Goal: Find specific page/section: Find specific page/section

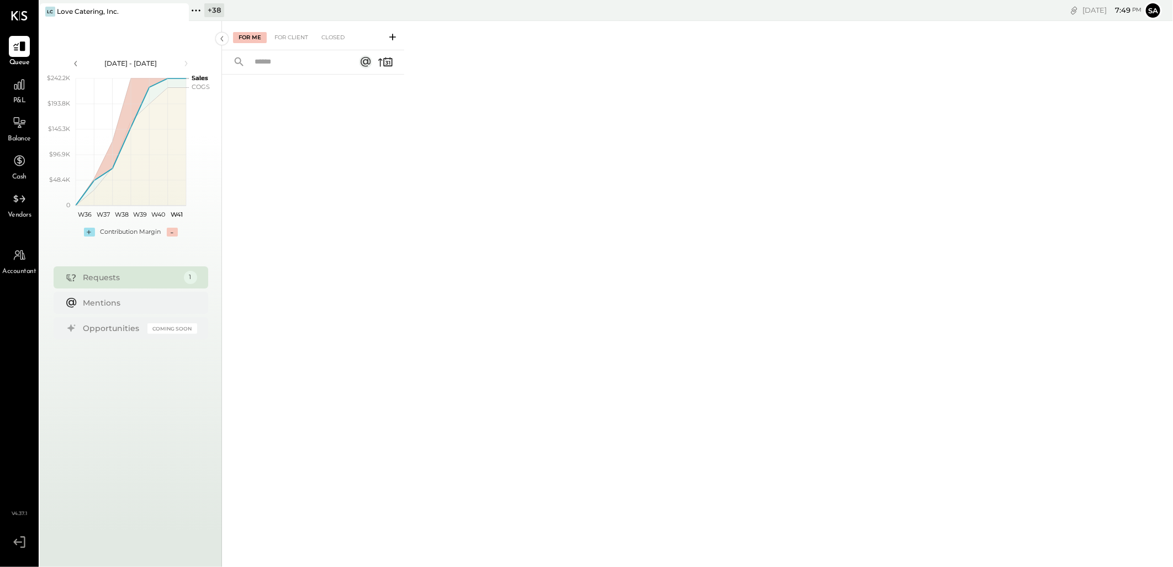
click at [207, 15] on div "+ 38" at bounding box center [214, 10] width 20 height 14
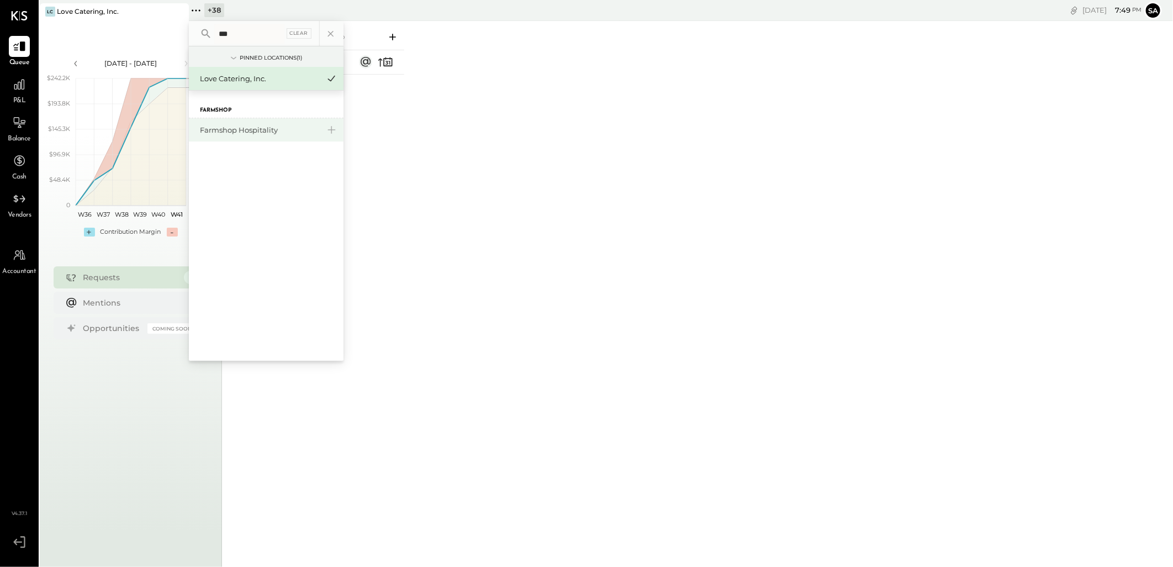
type input "***"
click at [246, 129] on div "Farmshop Hospitality" at bounding box center [259, 130] width 119 height 10
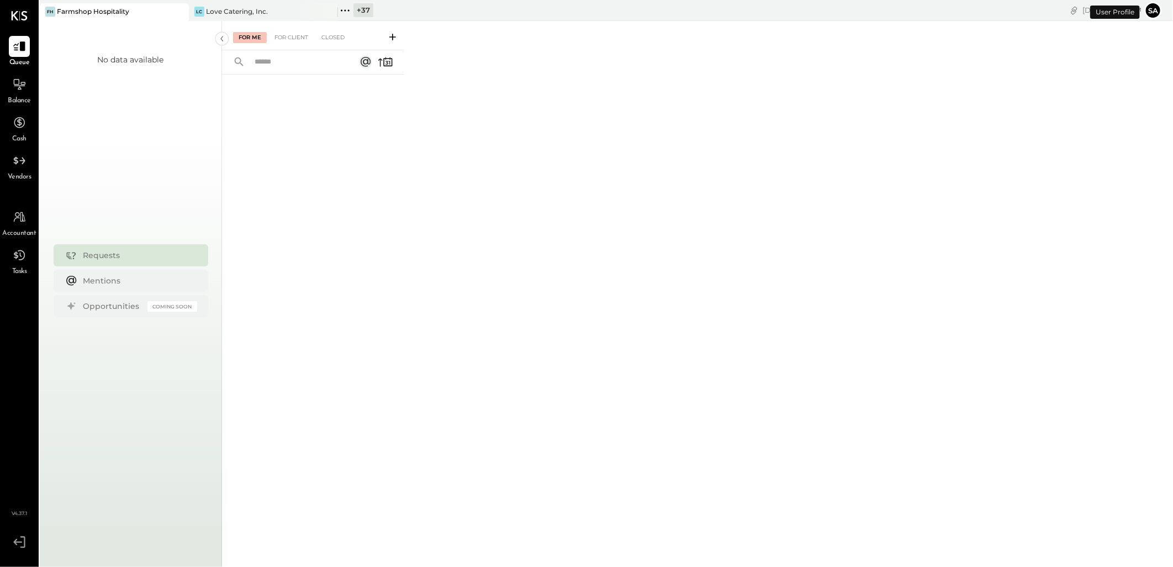
click at [1153, 7] on button "Sa" at bounding box center [1154, 11] width 18 height 18
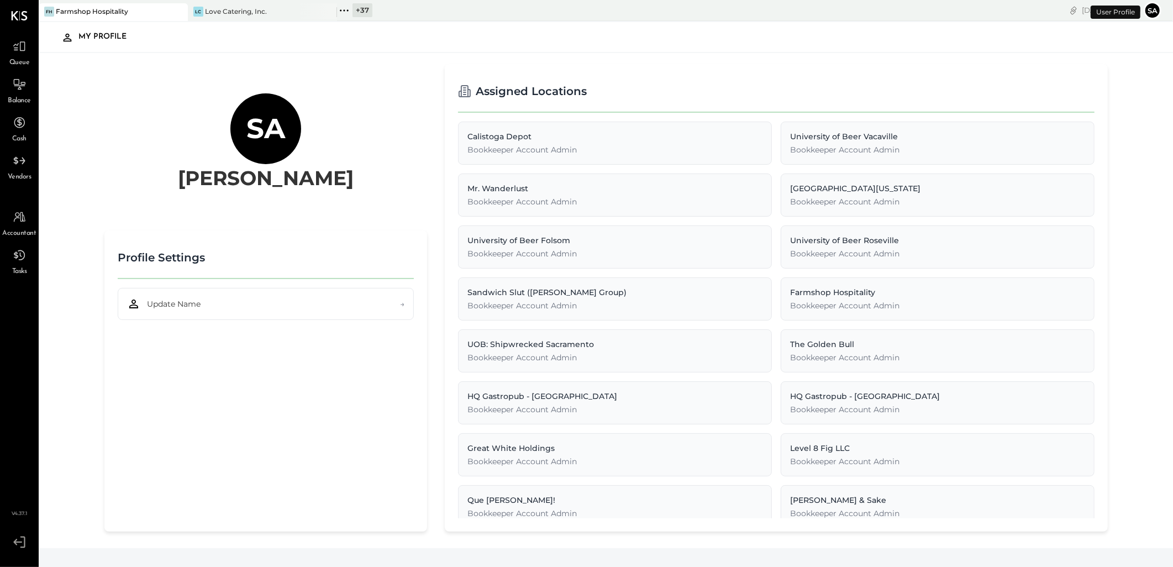
scroll to position [2, 0]
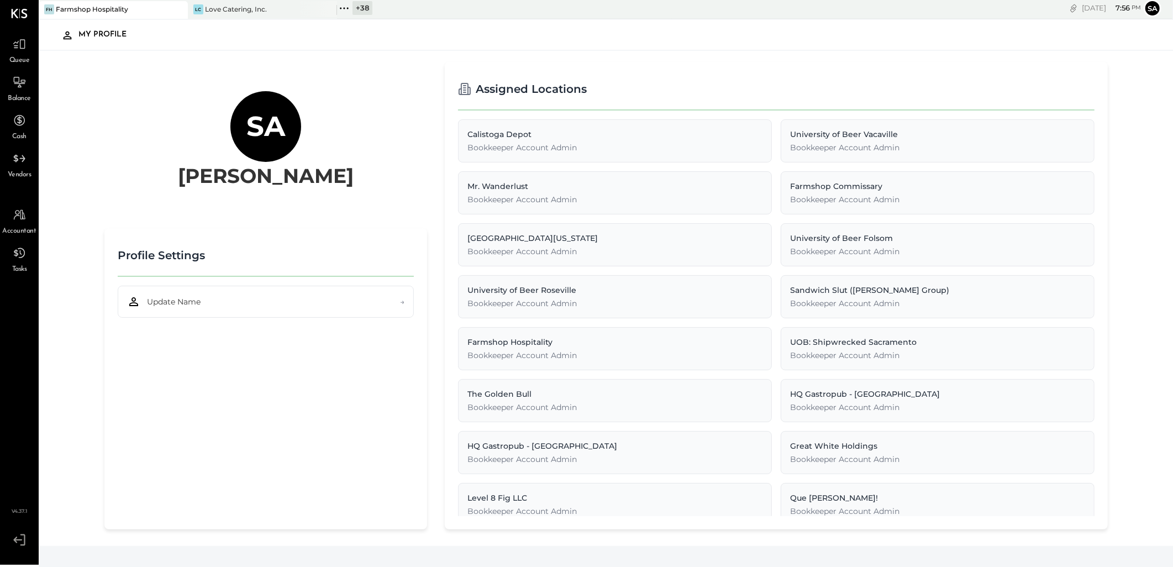
click at [17, 536] on icon at bounding box center [19, 539] width 20 height 17
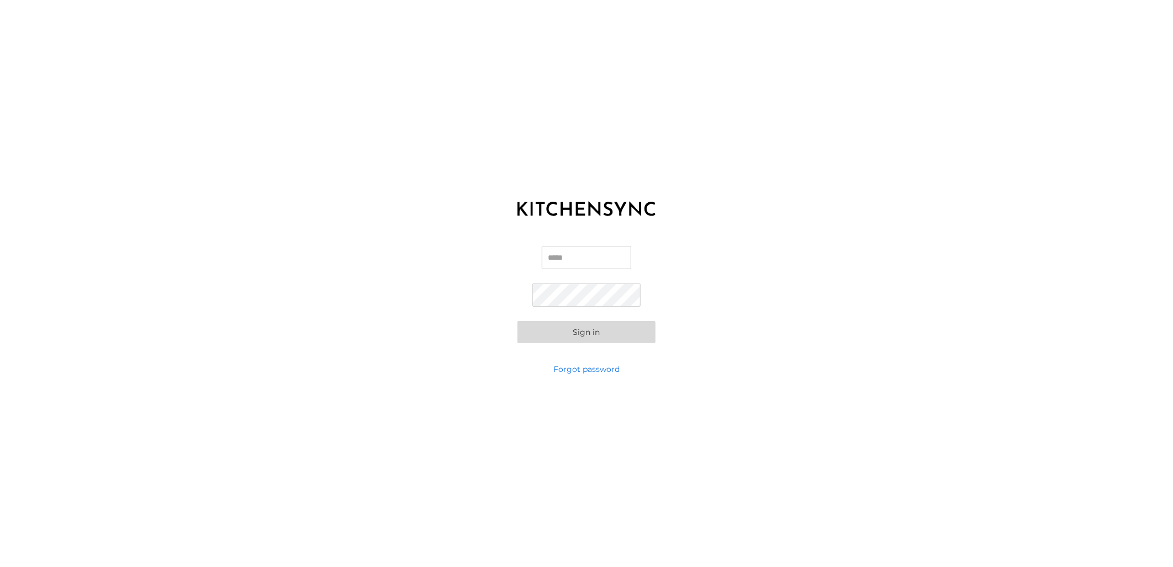
type input "**********"
click at [595, 330] on button "Sign in" at bounding box center [587, 332] width 138 height 22
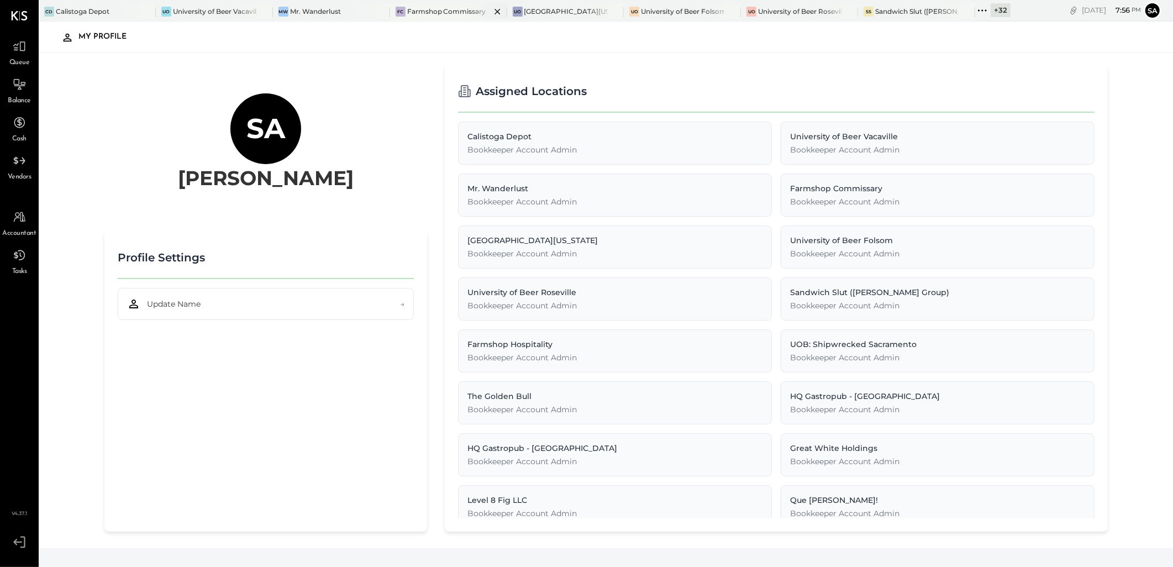
click at [440, 8] on div "Farmshop Commissary" at bounding box center [446, 11] width 79 height 9
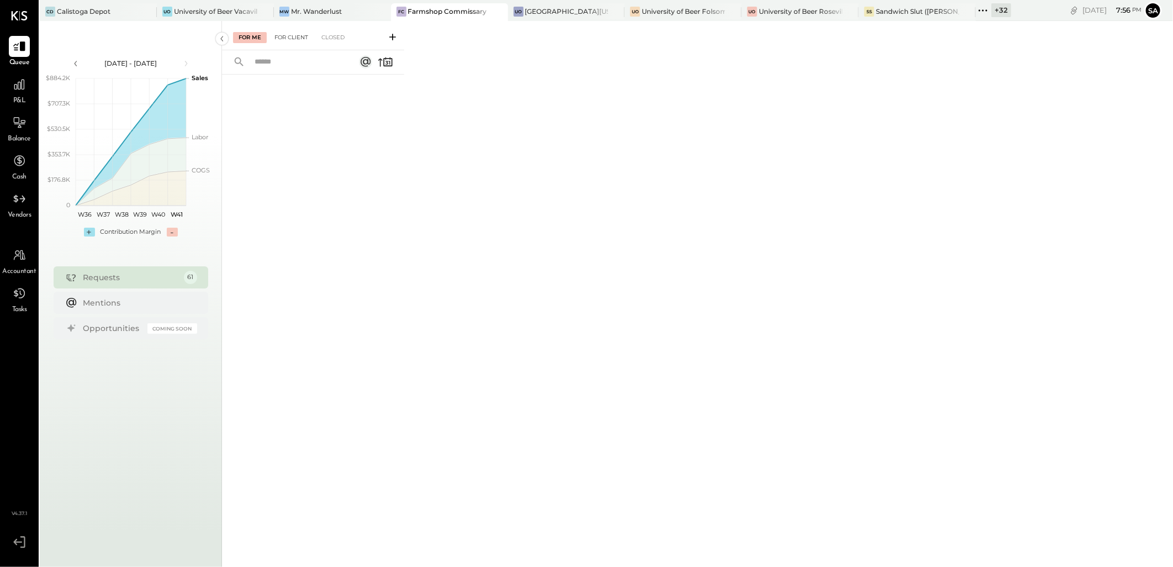
click at [295, 39] on div "For Client" at bounding box center [291, 37] width 45 height 11
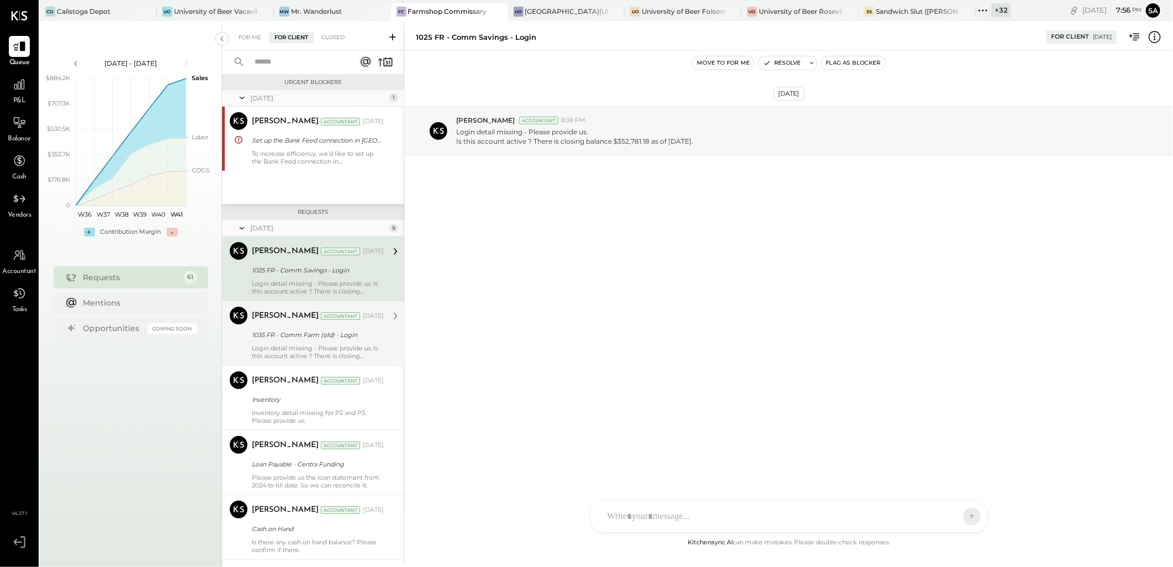
click at [287, 349] on div "Login detail missing - Please provide us. Is this account active ? There is clo…" at bounding box center [318, 351] width 132 height 15
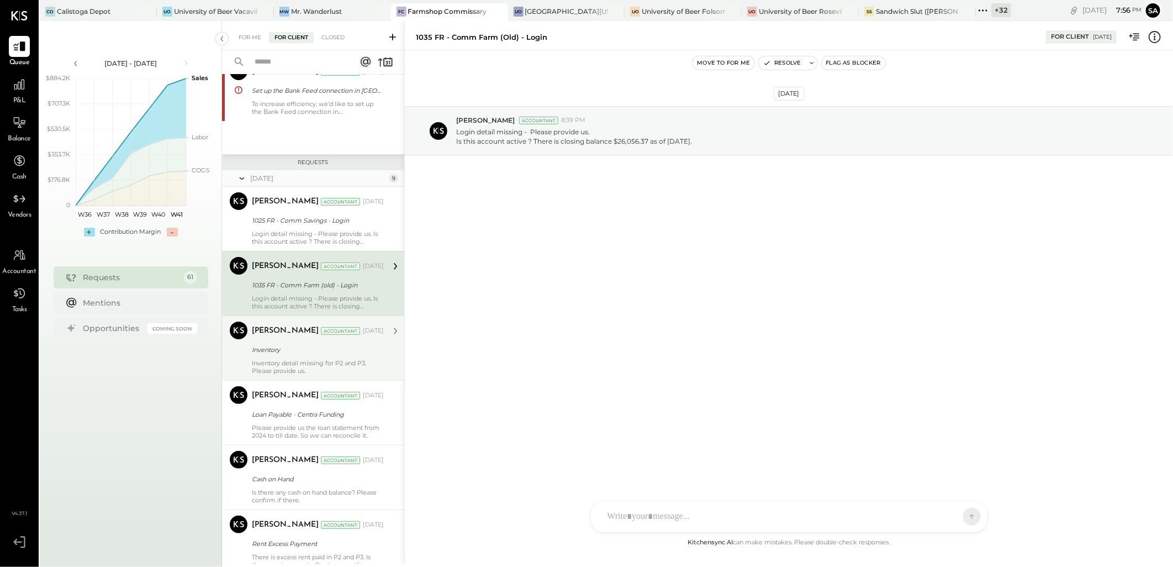
scroll to position [61, 0]
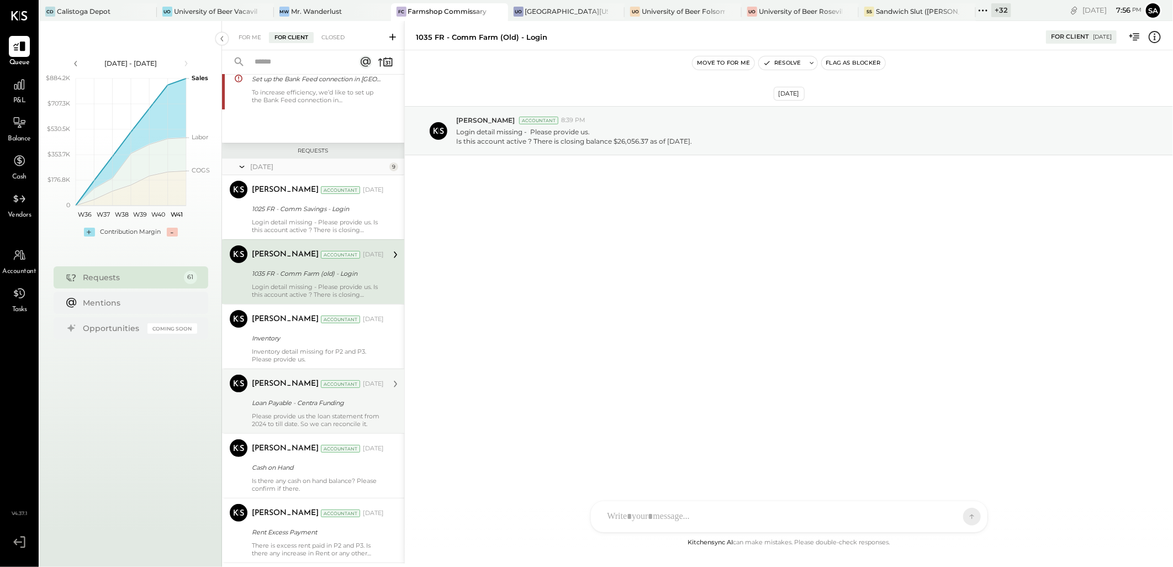
click at [279, 403] on div "Loan Payable - Centra Funding" at bounding box center [316, 402] width 129 height 11
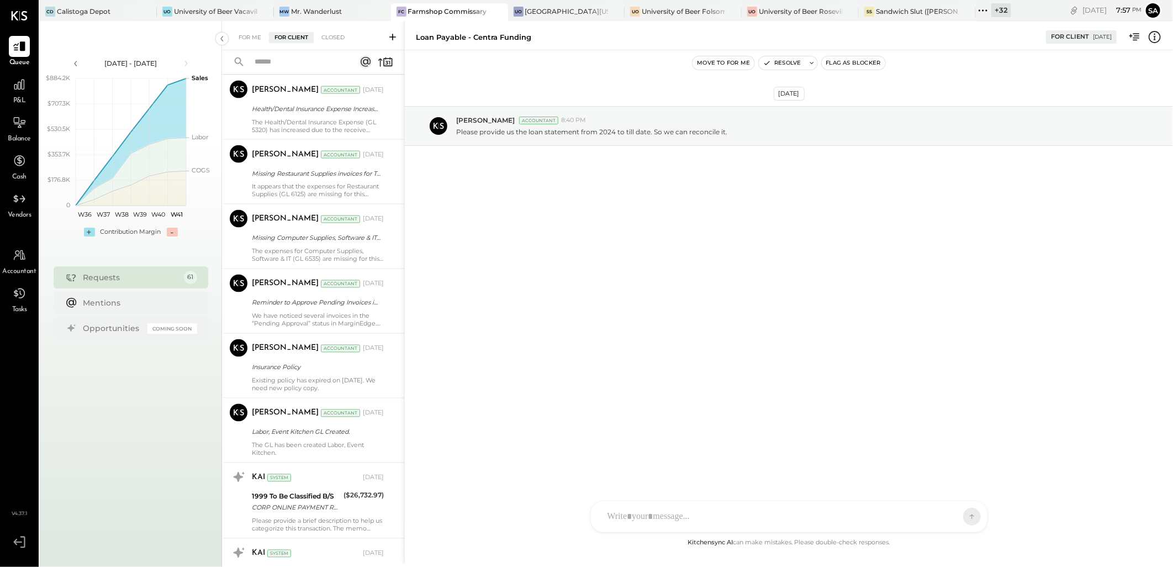
scroll to position [1227, 0]
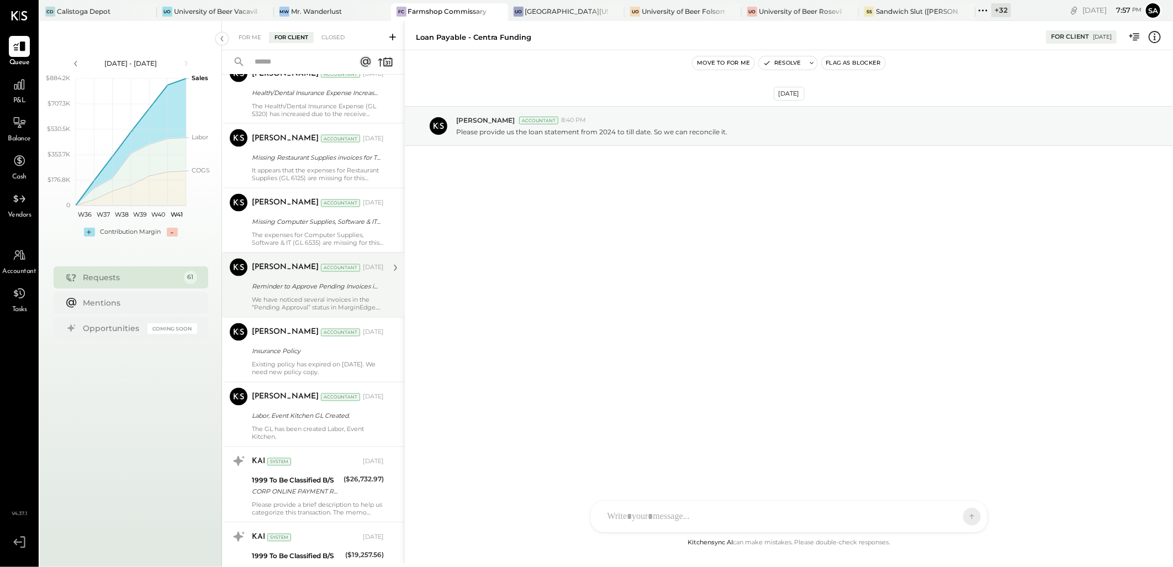
click at [316, 292] on div "Reminder to Approve Pending Invoices in [GEOGRAPHIC_DATA]" at bounding box center [316, 286] width 129 height 11
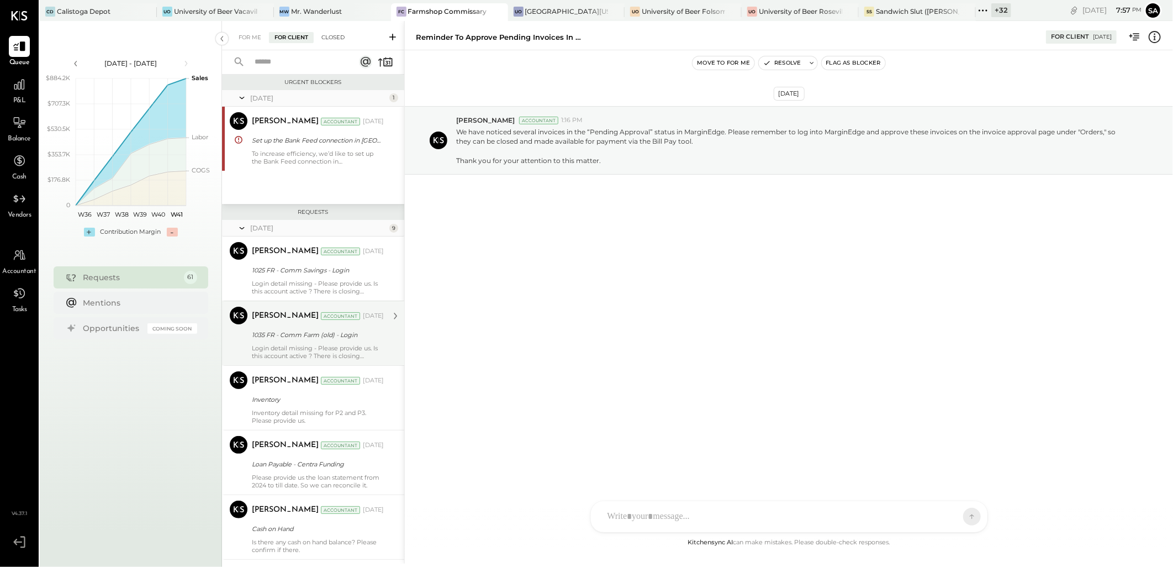
click at [334, 36] on div "Closed" at bounding box center [333, 37] width 34 height 11
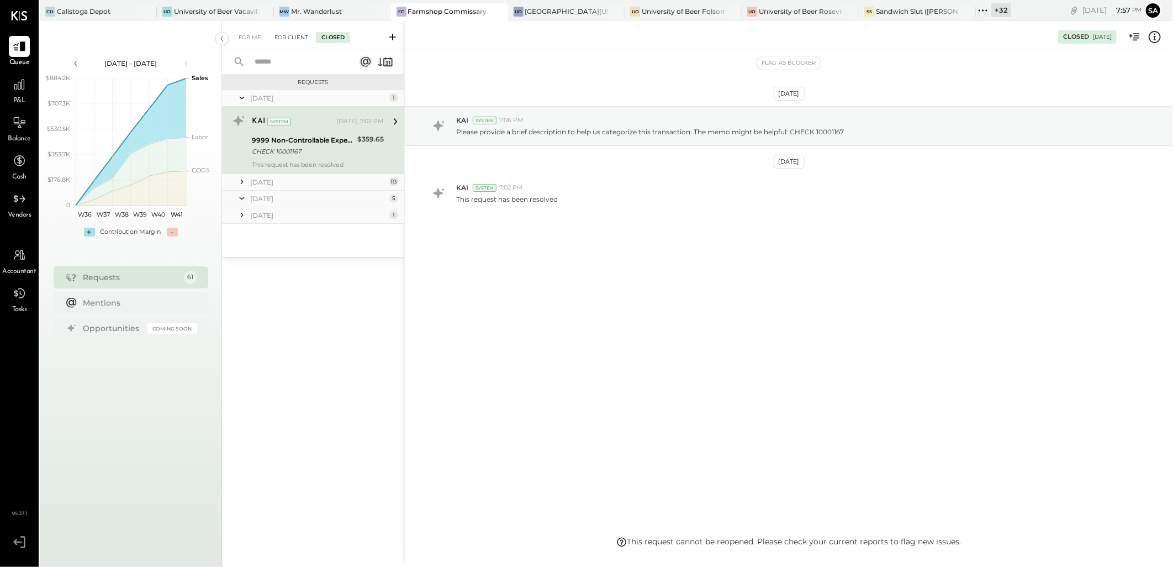
click at [296, 33] on div "For Client" at bounding box center [291, 37] width 45 height 11
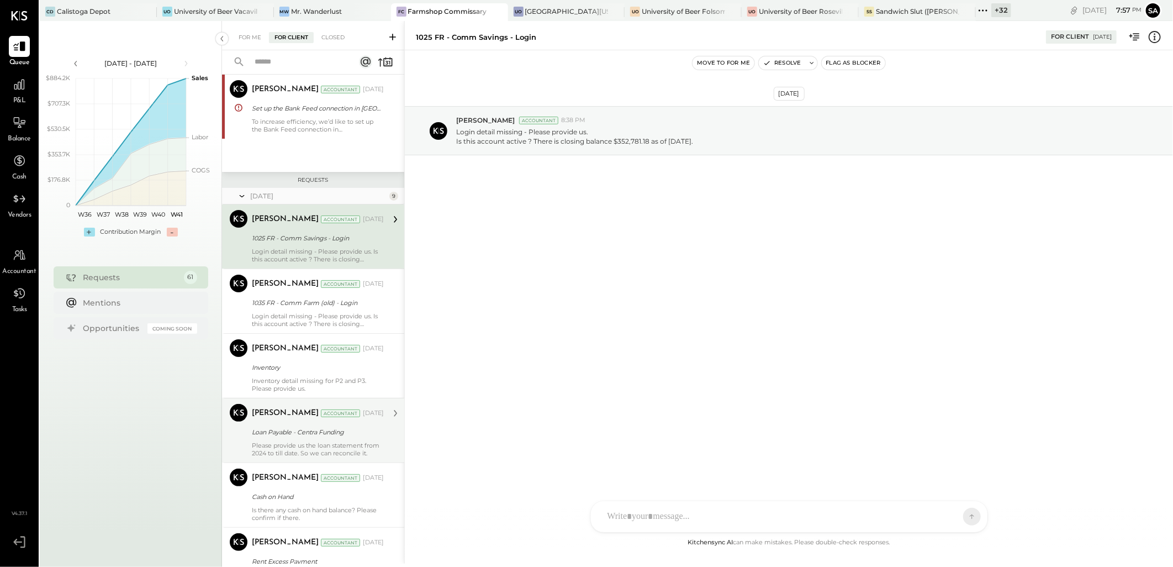
scroll to position [61, 0]
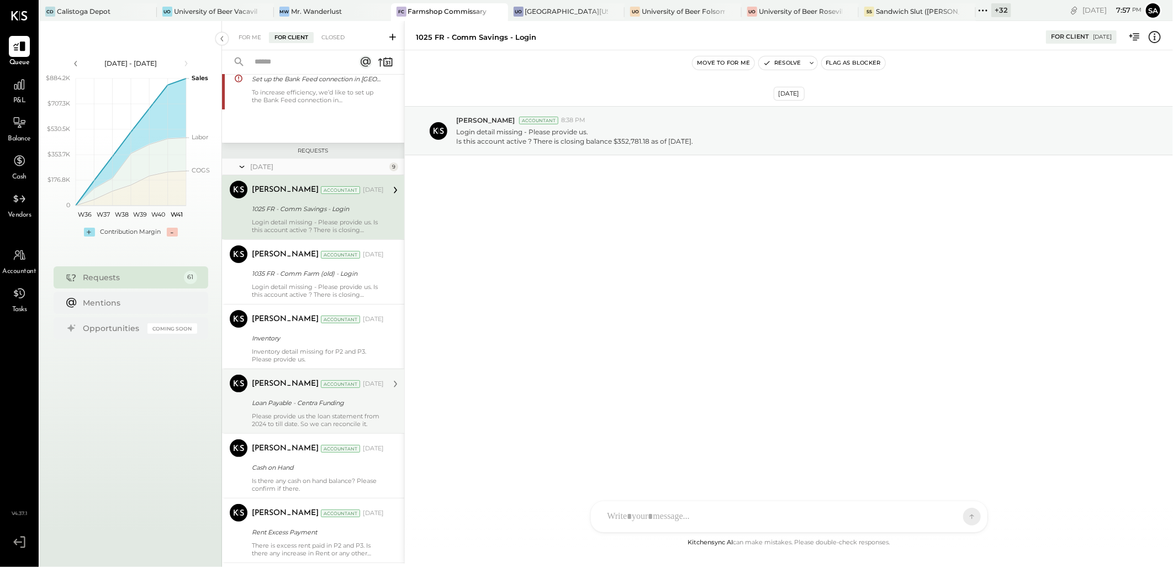
click at [313, 410] on div "[PERSON_NAME] Accountant [DATE] Loan Payable - Centra Funding Please provide us…" at bounding box center [318, 401] width 132 height 53
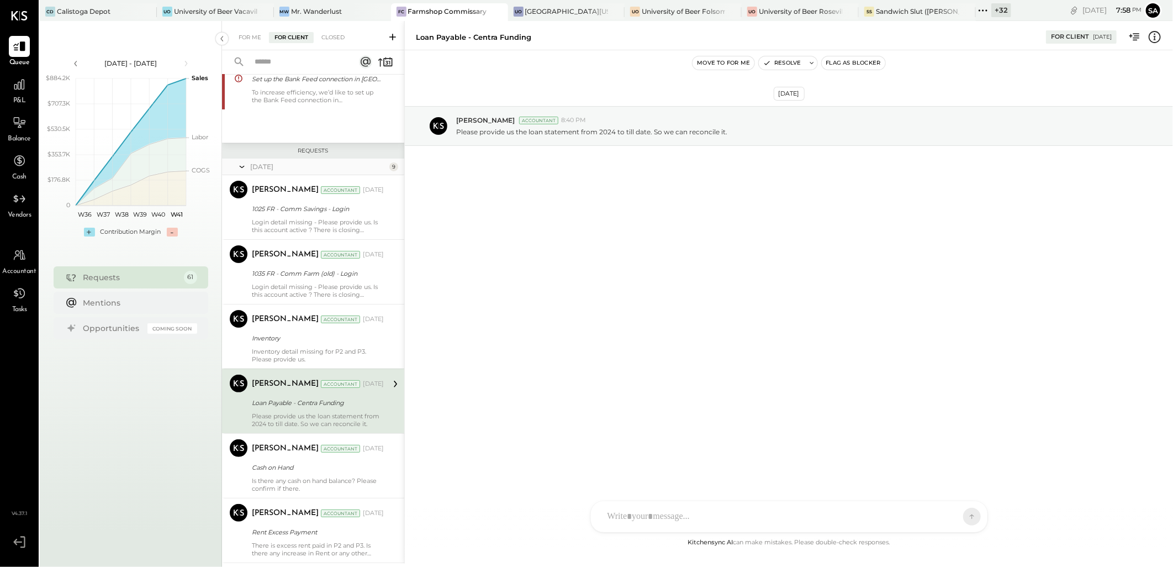
drag, startPoint x: 249, startPoint y: 36, endPoint x: 256, endPoint y: 62, distance: 26.8
click at [249, 35] on div "For Me" at bounding box center [250, 37] width 34 height 11
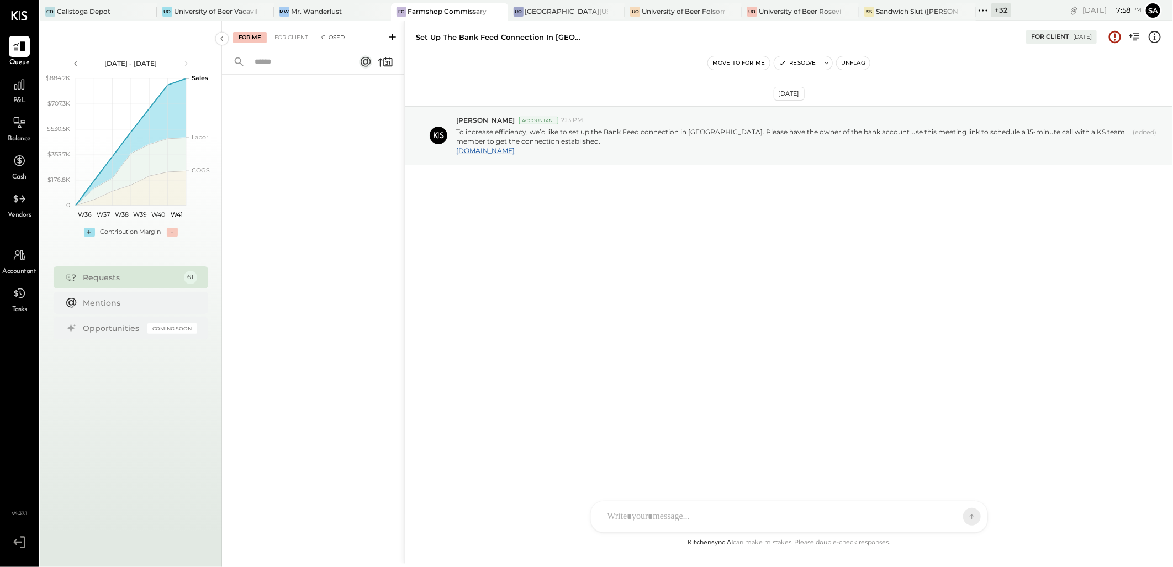
click at [335, 35] on div "Closed" at bounding box center [333, 37] width 34 height 11
